Goal: Use online tool/utility

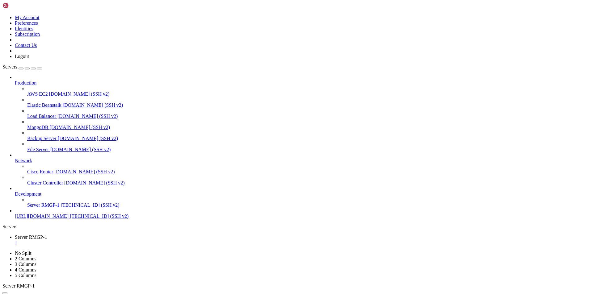
scroll to position [1128, 0]
drag, startPoint x: 148, startPoint y: 609, endPoint x: 134, endPoint y: 606, distance: 14.5
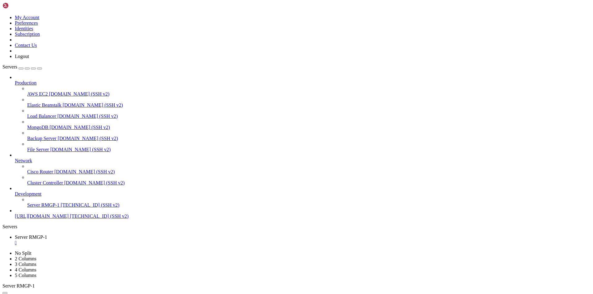
drag, startPoint x: 161, startPoint y: 602, endPoint x: 44, endPoint y: 570, distance: 121.9
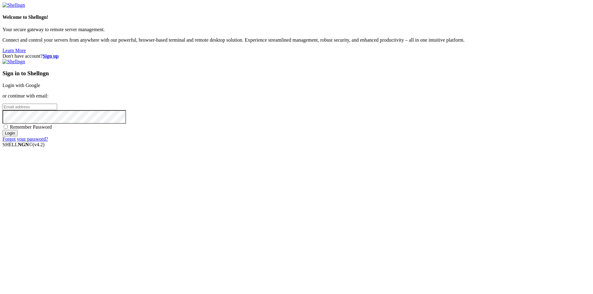
click at [40, 88] on link "Login with Google" at bounding box center [21, 85] width 38 height 5
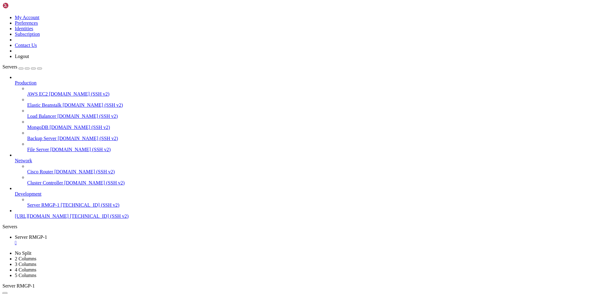
scroll to position [1186, 0]
